Goal: Find specific page/section: Find specific page/section

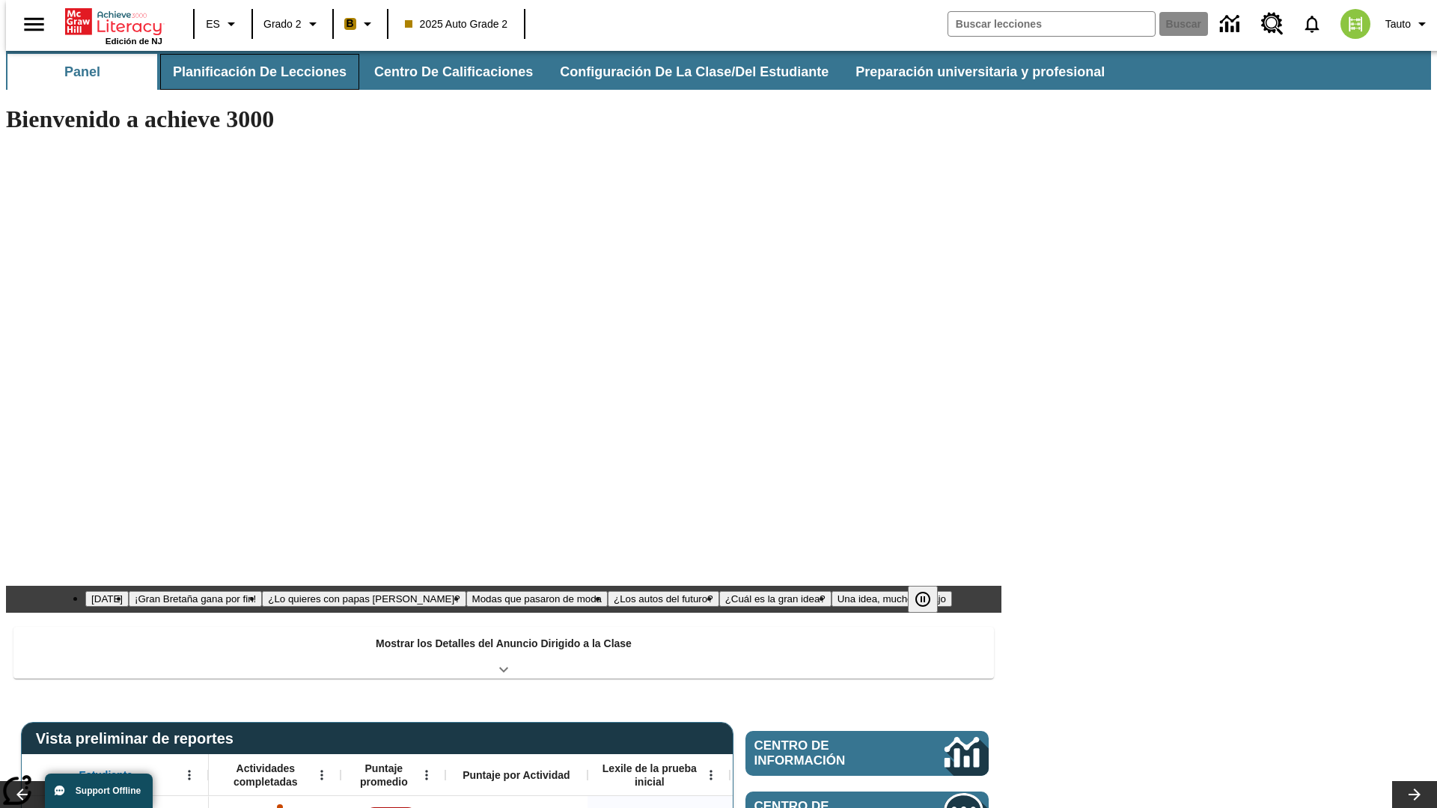
click at [251, 72] on button "Planificación de lecciones" at bounding box center [259, 72] width 199 height 36
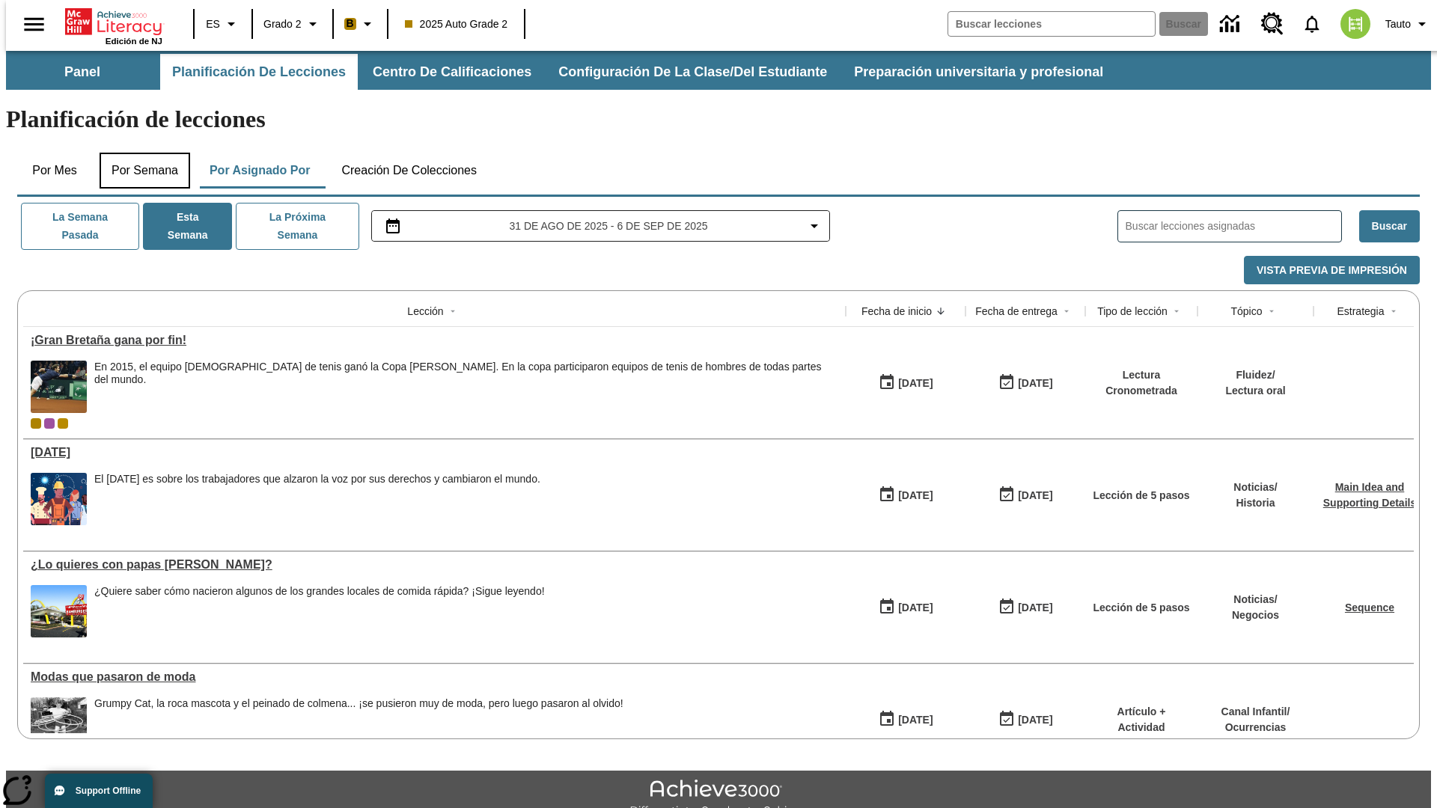
click at [140, 153] on button "Por semana" at bounding box center [145, 171] width 91 height 36
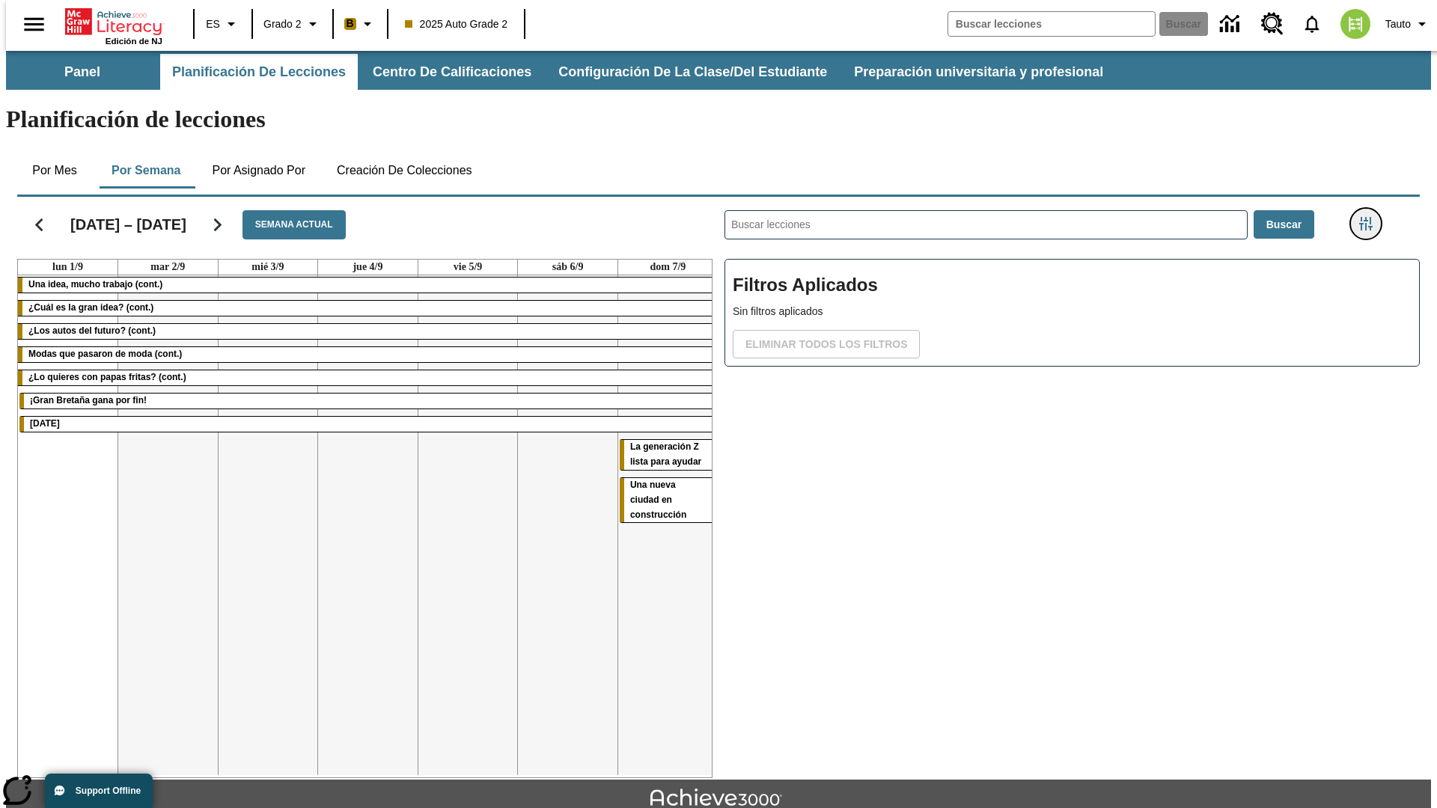
click at [1371, 217] on icon "Menú lateral de filtros" at bounding box center [1365, 223] width 13 height 13
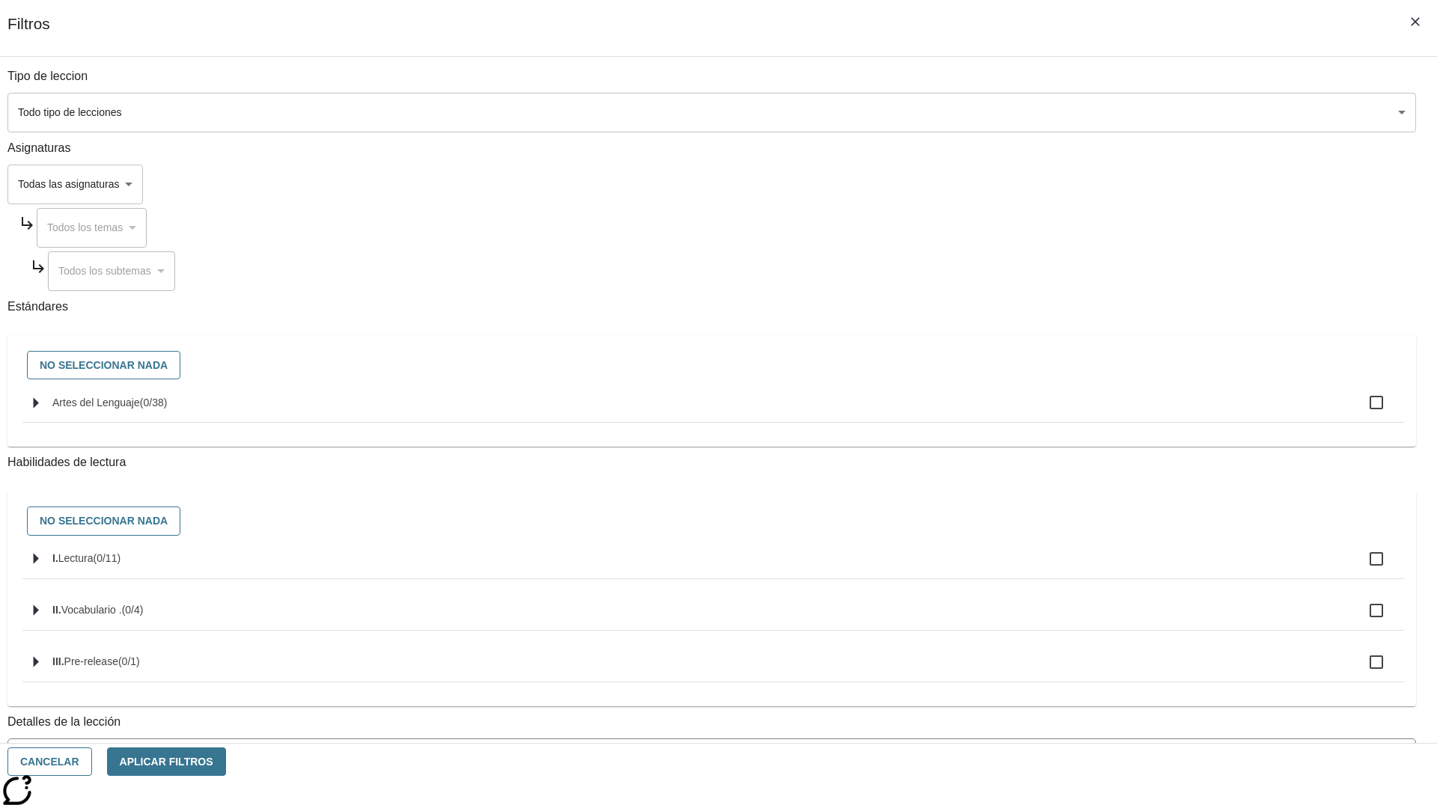
click at [1078, 676] on body "Saltar al contenido principal Edición de NJ ES Grado 2 B 2025 Auto Grade 2 Busc…" at bounding box center [718, 464] width 1425 height 826
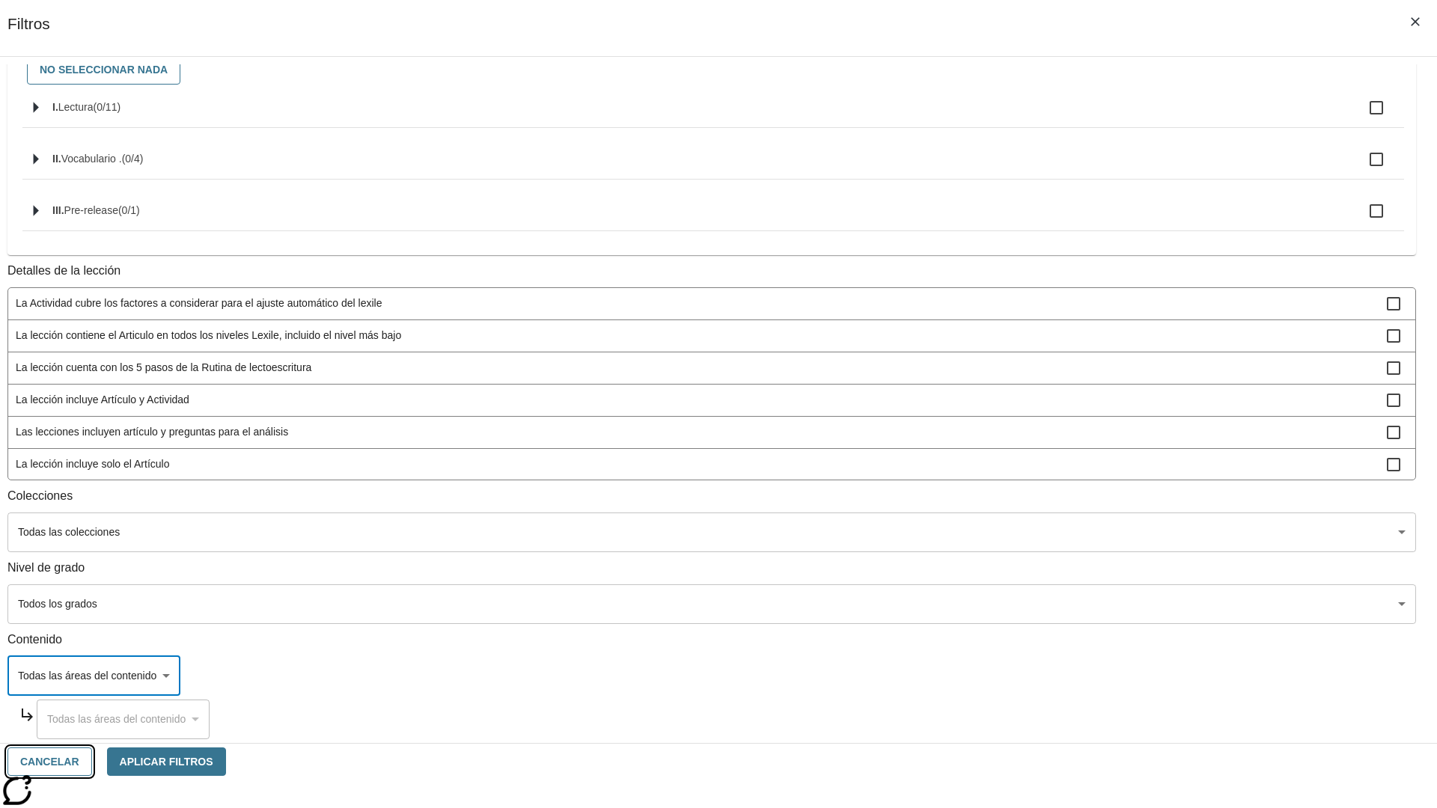
click at [92, 762] on button "Cancelar" at bounding box center [49, 762] width 85 height 29
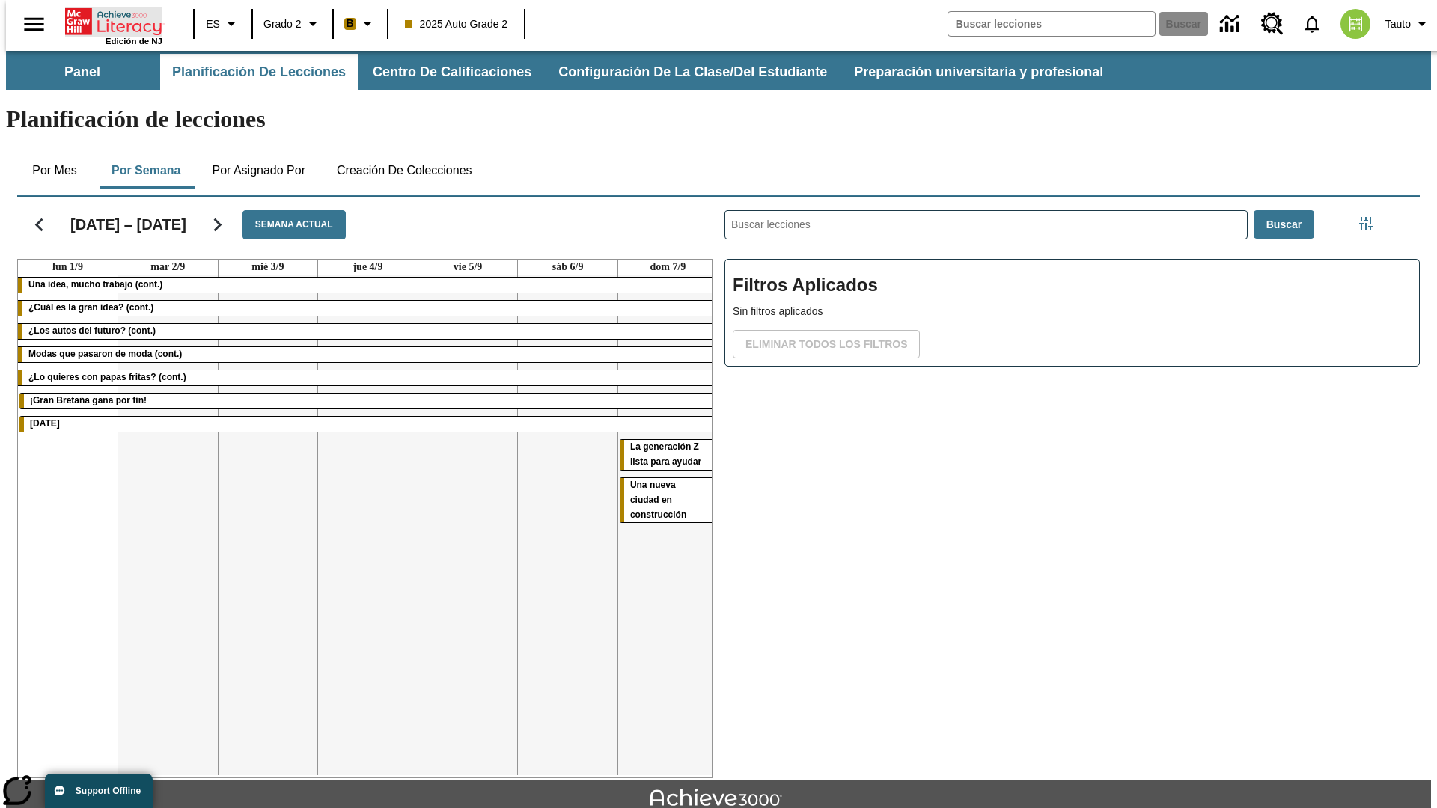
click at [108, 20] on icon "Portada" at bounding box center [115, 22] width 100 height 30
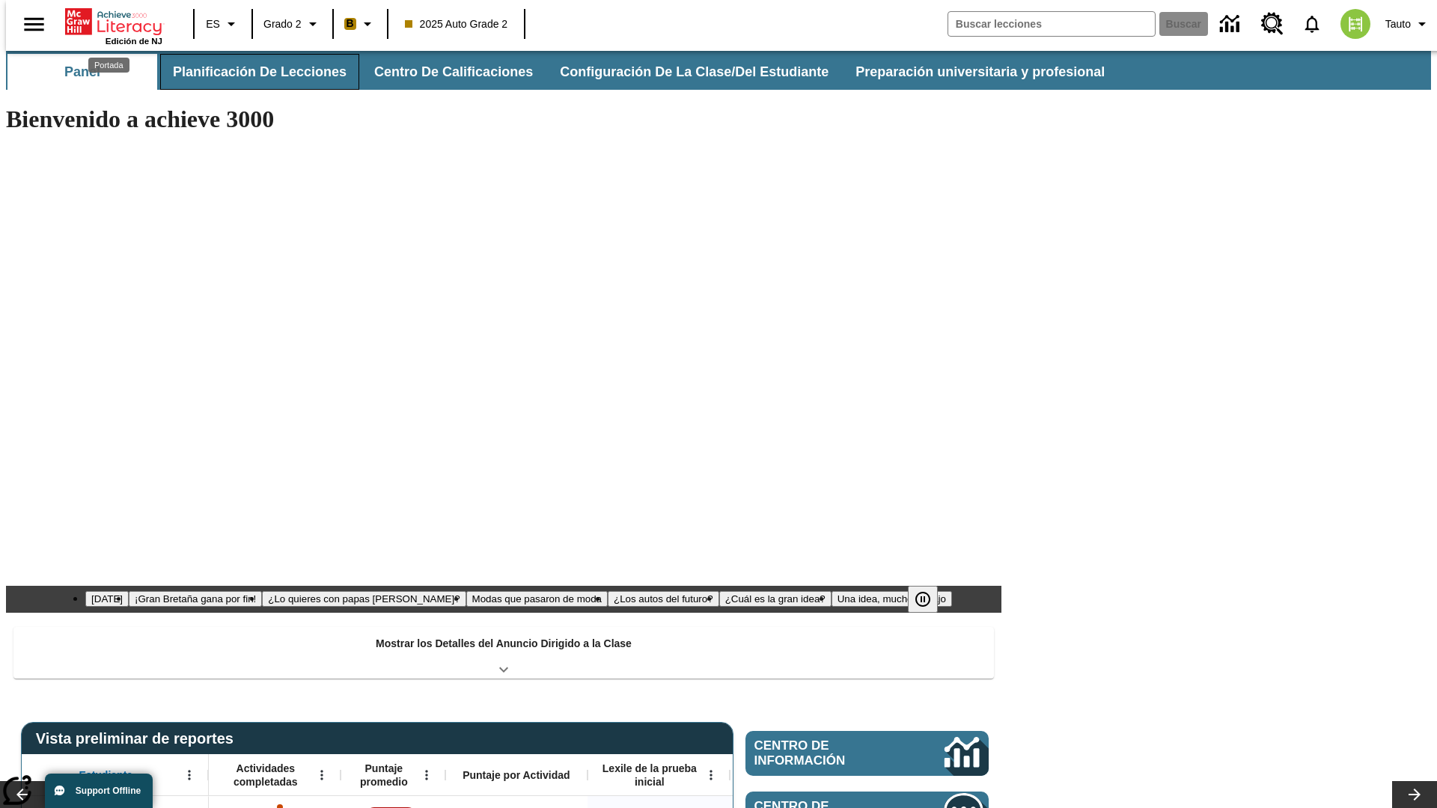
click at [251, 72] on button "Planificación de lecciones" at bounding box center [259, 72] width 199 height 36
